Goal: Information Seeking & Learning: Find contact information

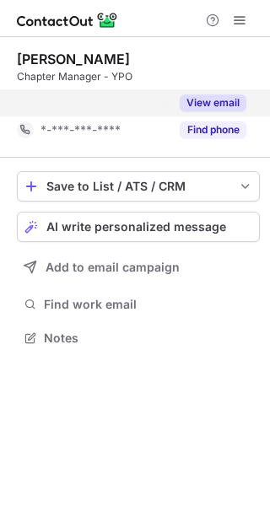
scroll to position [8, 8]
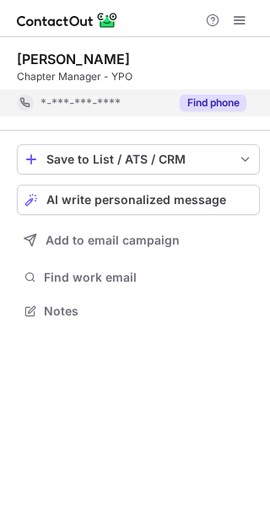
click at [196, 99] on button "Find phone" at bounding box center [213, 102] width 67 height 17
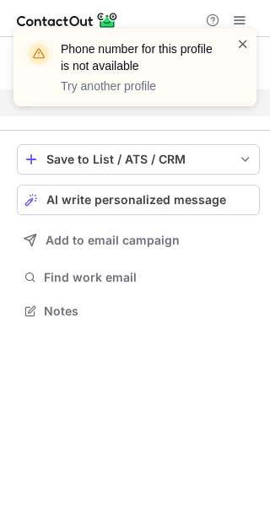
click at [242, 50] on span at bounding box center [242, 43] width 13 height 17
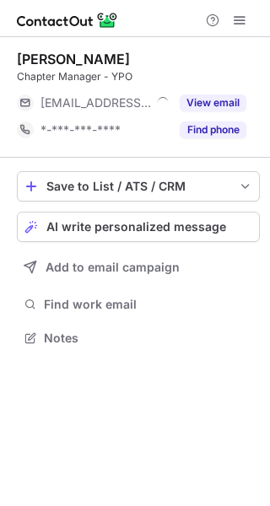
scroll to position [325, 270]
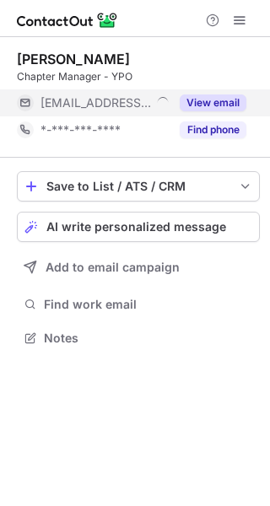
click at [211, 101] on button "View email" at bounding box center [213, 102] width 67 height 17
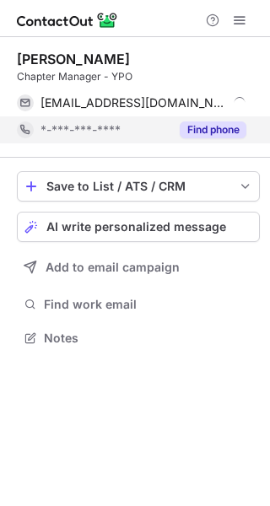
click at [187, 126] on button "Find phone" at bounding box center [213, 129] width 67 height 17
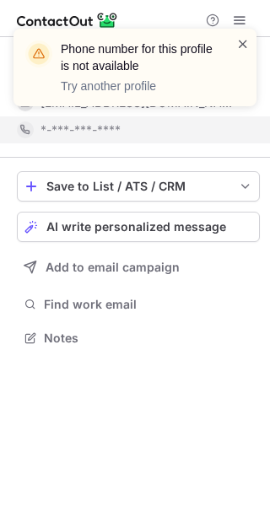
click at [245, 46] on span at bounding box center [242, 43] width 13 height 17
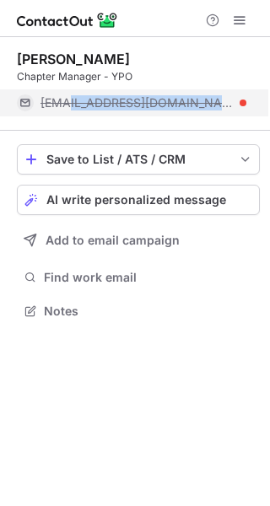
scroll to position [8, 8]
drag, startPoint x: 145, startPoint y: 102, endPoint x: 28, endPoint y: 110, distance: 117.5
click at [28, 110] on div "bjoseph@ypo.org" at bounding box center [131, 102] width 229 height 27
copy div "bjoseph@ypo.org"
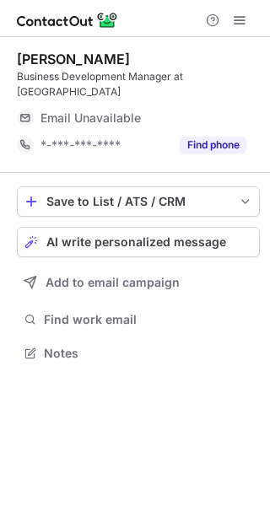
scroll to position [325, 270]
click at [113, 105] on div "Email Unavailable" at bounding box center [143, 118] width 206 height 27
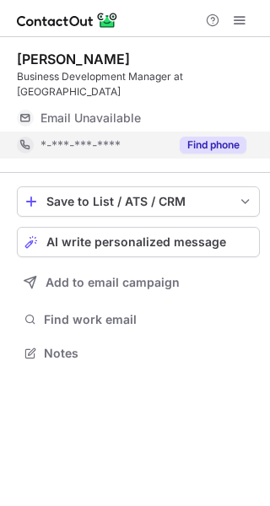
click at [189, 137] on button "Find phone" at bounding box center [213, 145] width 67 height 17
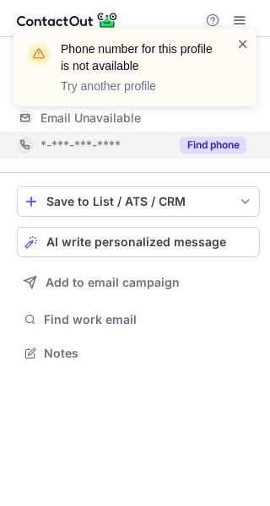
click at [237, 42] on span at bounding box center [242, 43] width 13 height 17
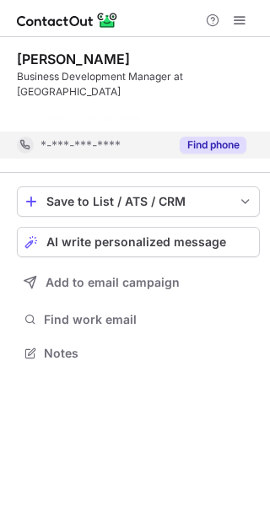
scroll to position [8, 8]
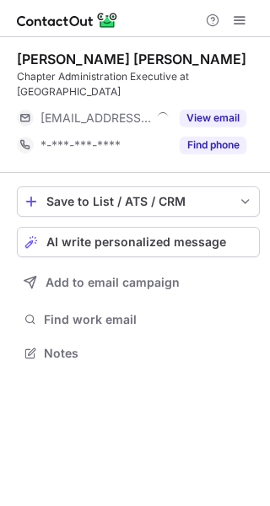
scroll to position [325, 270]
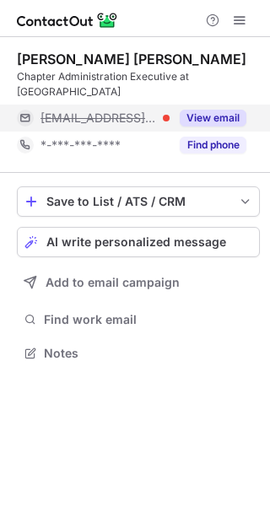
click at [195, 110] on button "View email" at bounding box center [213, 118] width 67 height 17
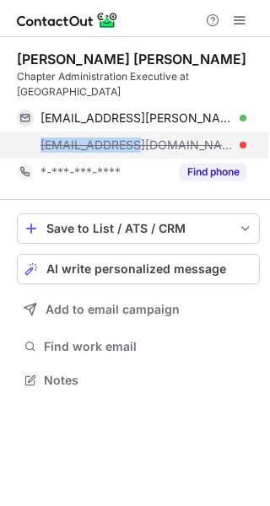
drag, startPoint x: 137, startPoint y: 132, endPoint x: 25, endPoint y: 134, distance: 111.3
click at [25, 134] on div "[EMAIL_ADDRESS][DOMAIN_NAME]" at bounding box center [131, 145] width 229 height 27
copy span "[EMAIL_ADDRESS]"
drag, startPoint x: 143, startPoint y: 130, endPoint x: 24, endPoint y: 124, distance: 119.0
click at [24, 132] on div "[EMAIL_ADDRESS][DOMAIN_NAME]" at bounding box center [131, 145] width 229 height 27
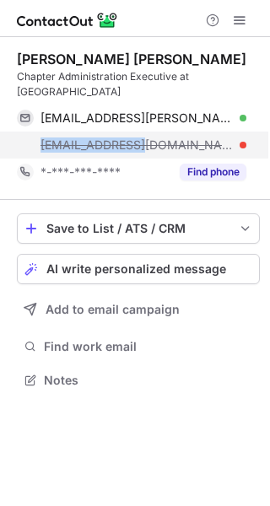
copy span "[EMAIL_ADDRESS][DOMAIN_NAME]"
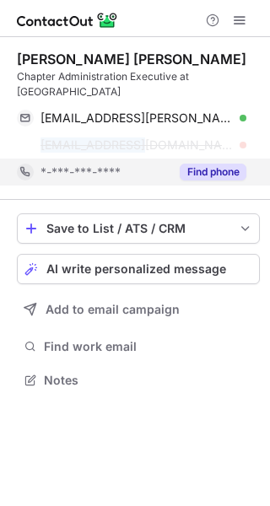
click at [207, 164] on button "Find phone" at bounding box center [213, 172] width 67 height 17
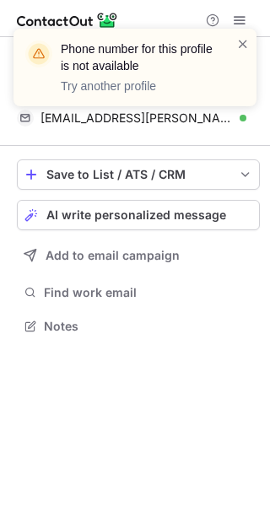
scroll to position [8, 8]
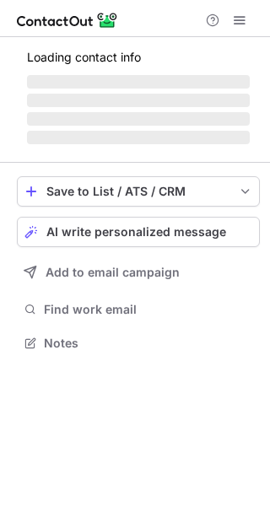
scroll to position [325, 270]
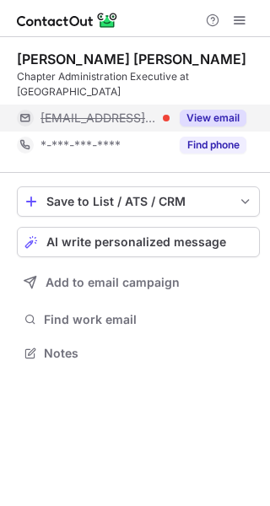
click at [207, 110] on button "View email" at bounding box center [213, 118] width 67 height 17
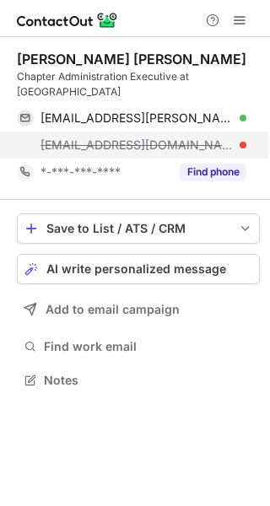
scroll to position [352, 270]
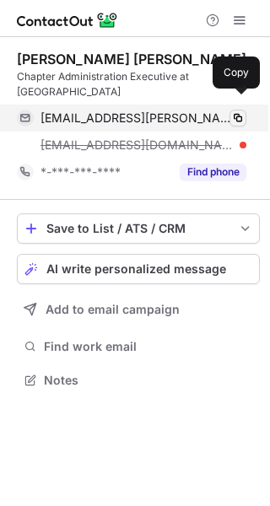
click at [240, 111] on span at bounding box center [237, 117] width 13 height 13
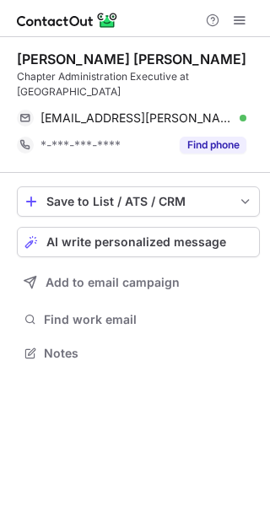
scroll to position [325, 270]
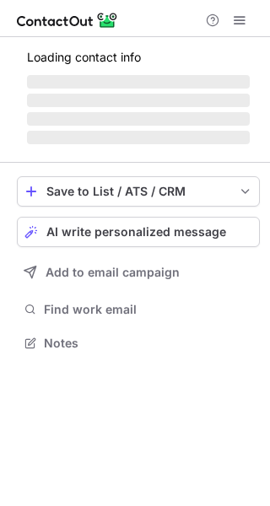
scroll to position [325, 270]
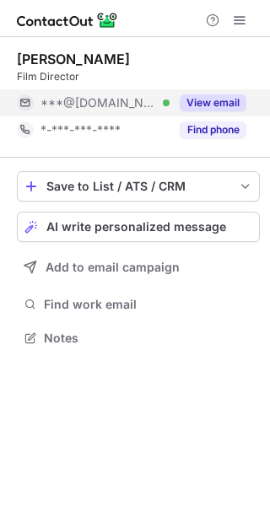
click at [213, 110] on button "View email" at bounding box center [213, 102] width 67 height 17
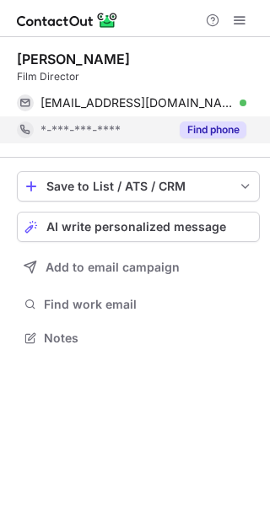
click at [201, 126] on button "Find phone" at bounding box center [213, 129] width 67 height 17
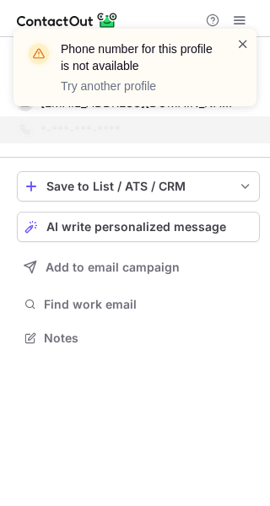
click at [239, 44] on span at bounding box center [242, 43] width 13 height 17
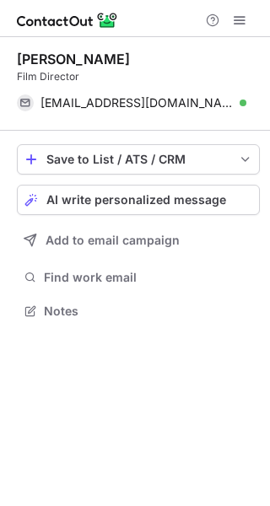
scroll to position [8, 8]
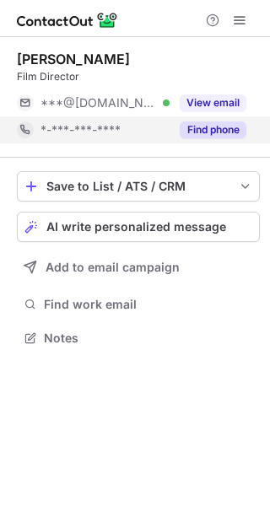
scroll to position [325, 270]
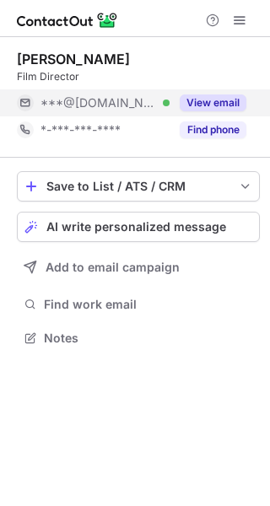
click at [193, 105] on button "View email" at bounding box center [213, 102] width 67 height 17
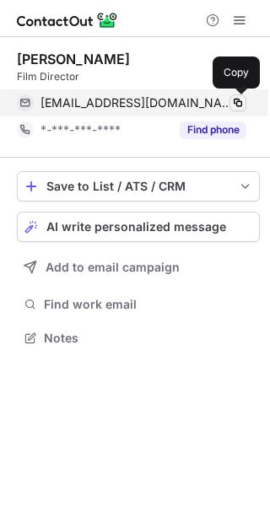
click at [236, 99] on span at bounding box center [237, 102] width 13 height 13
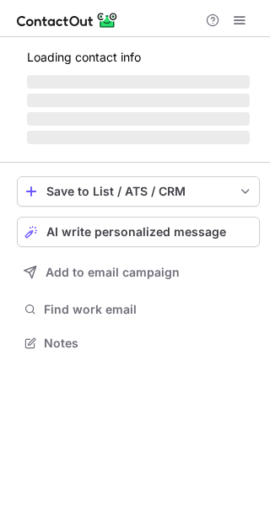
scroll to position [368, 270]
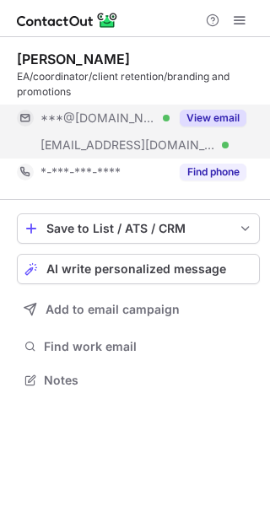
click at [207, 115] on button "View email" at bounding box center [213, 118] width 67 height 17
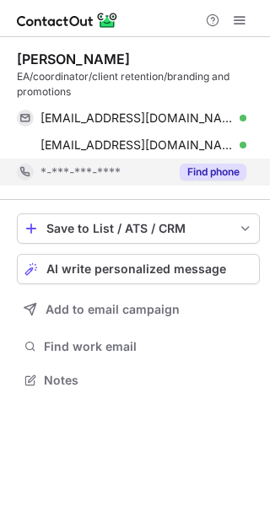
click at [209, 169] on button "Find phone" at bounding box center [213, 172] width 67 height 17
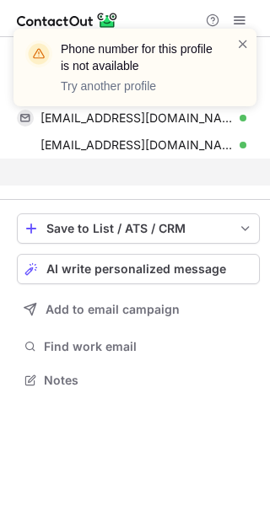
scroll to position [8, 8]
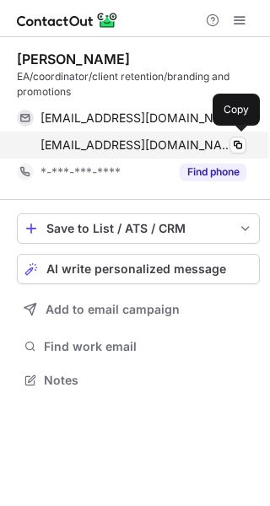
scroll to position [368, 270]
click at [242, 142] on span at bounding box center [237, 144] width 13 height 13
